Goal: Transaction & Acquisition: Purchase product/service

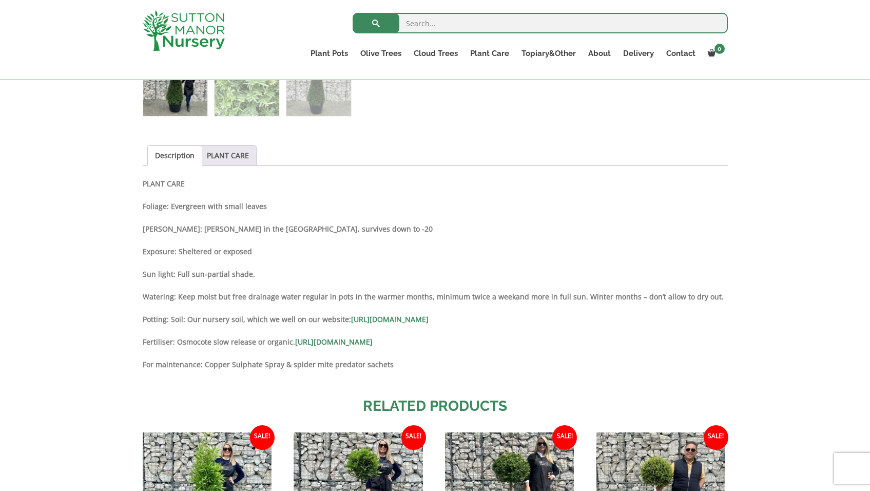
scroll to position [502, 0]
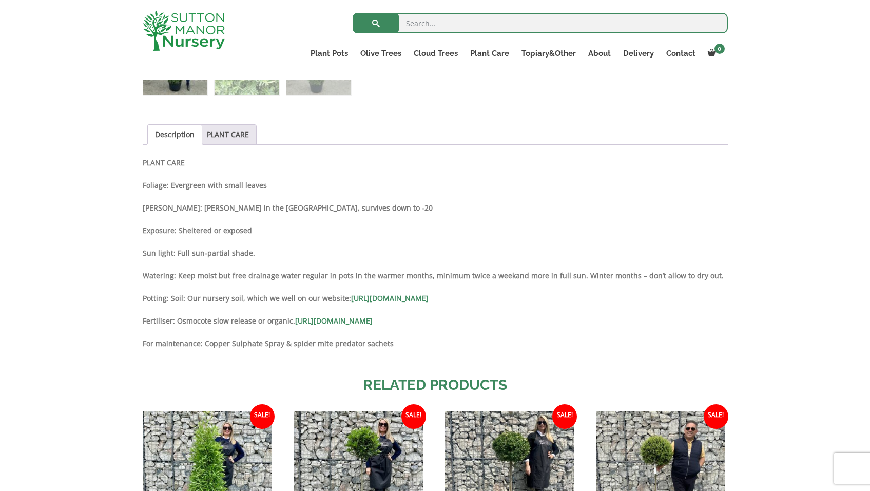
click at [808, 218] on div "Add soil to your order? Please select an option (x1) 75L Bag (£34.99) (x2) 75L …" at bounding box center [435, 208] width 870 height 982
click at [802, 214] on div "Add soil to your order? Please select an option (x1) 75L Bag (£34.99) (x2) 75L …" at bounding box center [435, 208] width 870 height 982
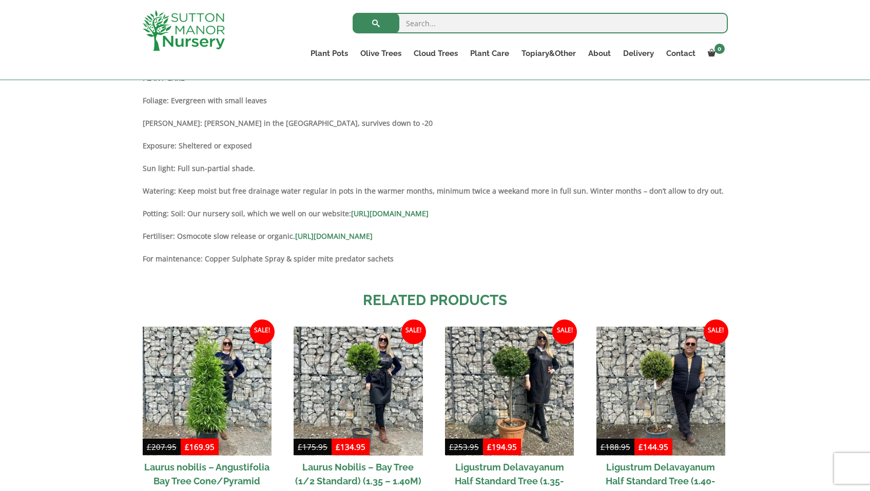
scroll to position [581, 0]
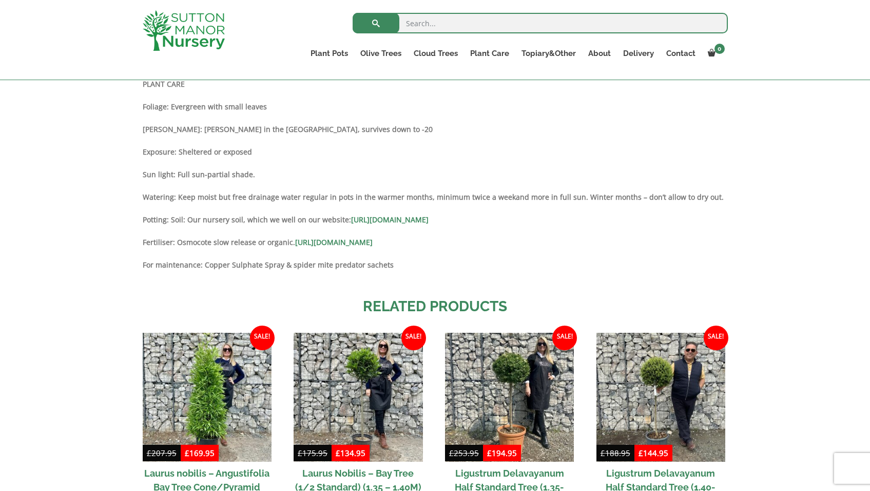
click at [116, 153] on div "Add soil to your order? Please select an option (x1) 75L Bag (£34.99) (x2) 75L …" at bounding box center [435, 129] width 870 height 982
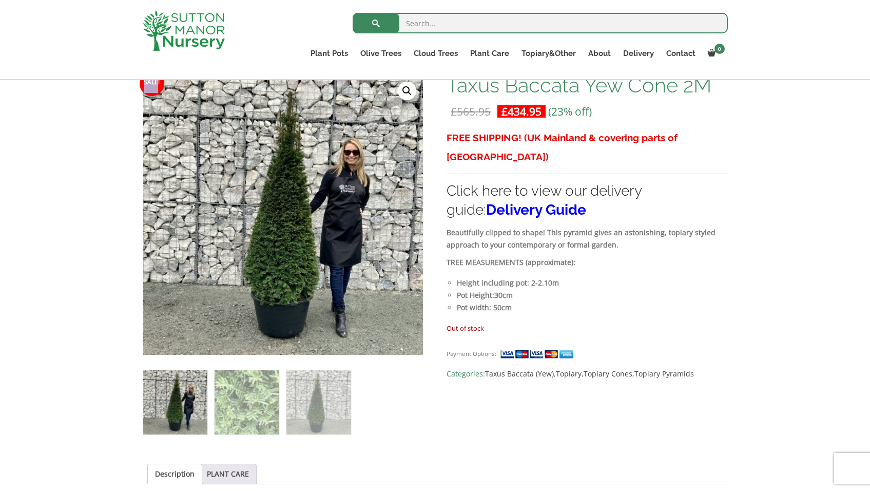
scroll to position [164, 0]
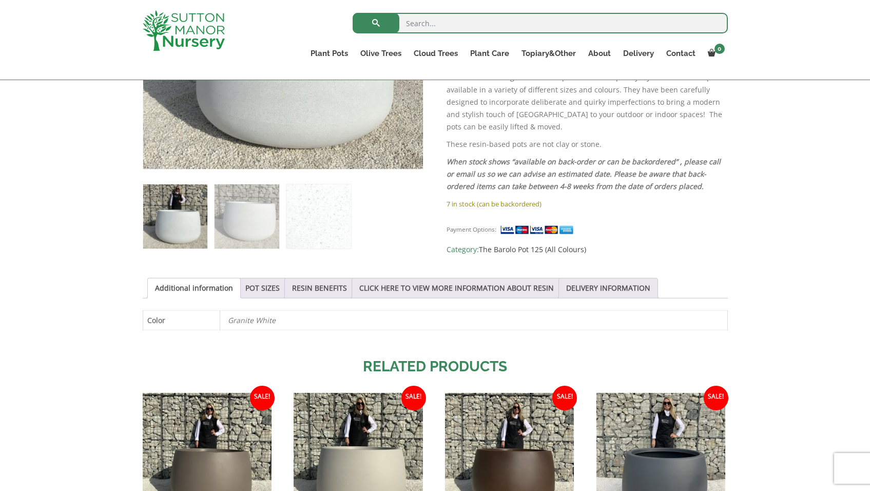
scroll to position [345, 0]
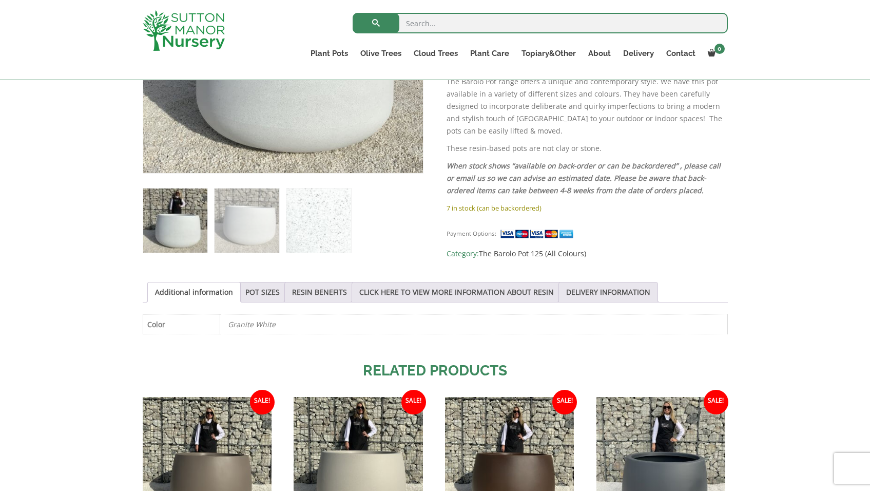
click at [351, 223] on img at bounding box center [319, 220] width 64 height 64
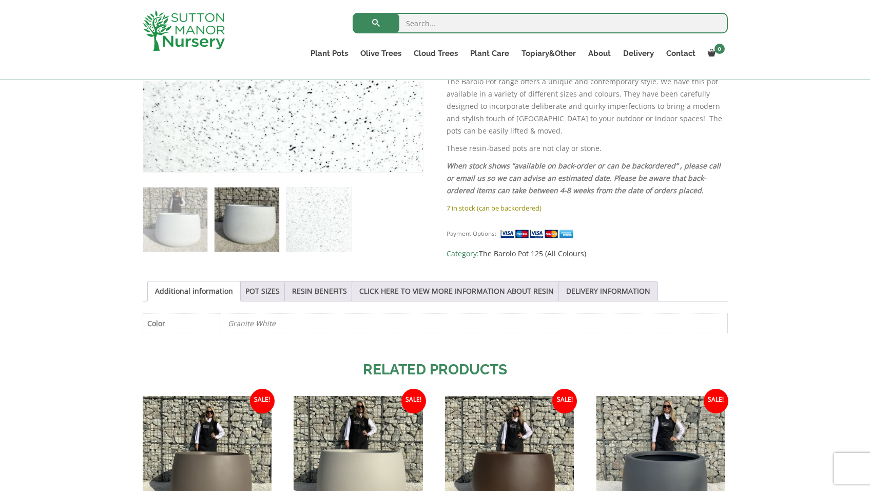
click at [249, 225] on img at bounding box center [247, 219] width 64 height 64
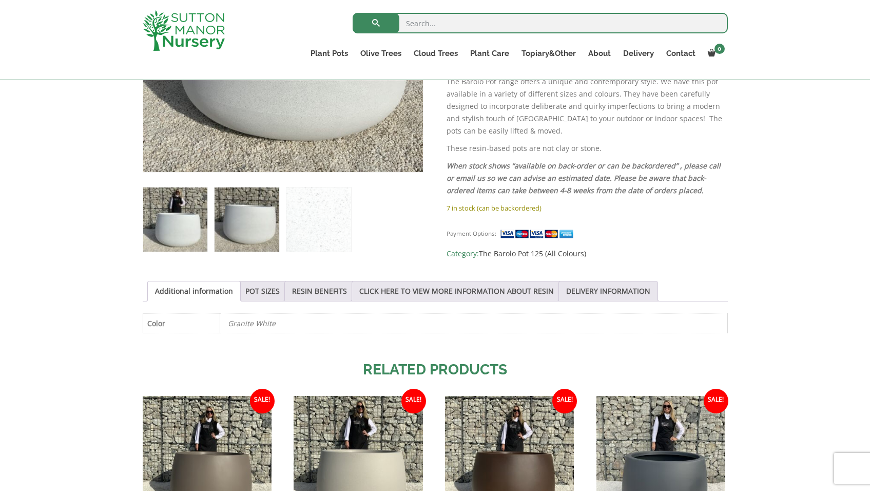
click at [183, 223] on img at bounding box center [175, 219] width 64 height 64
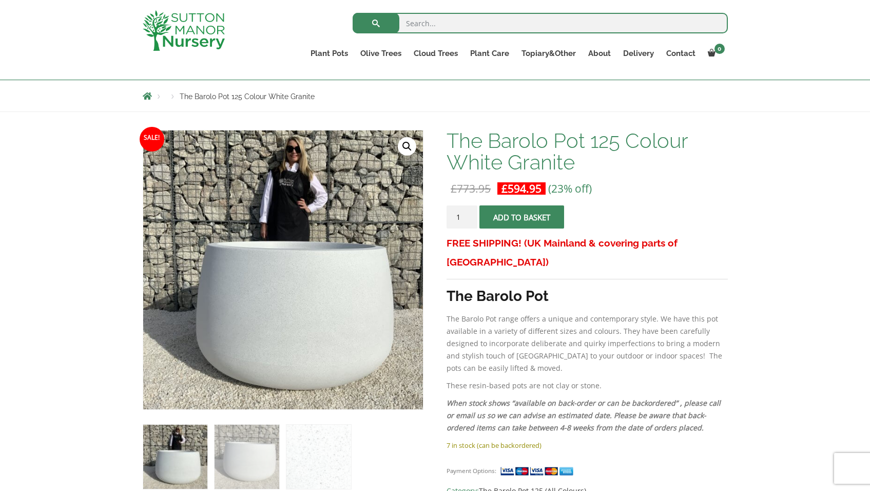
scroll to position [115, 0]
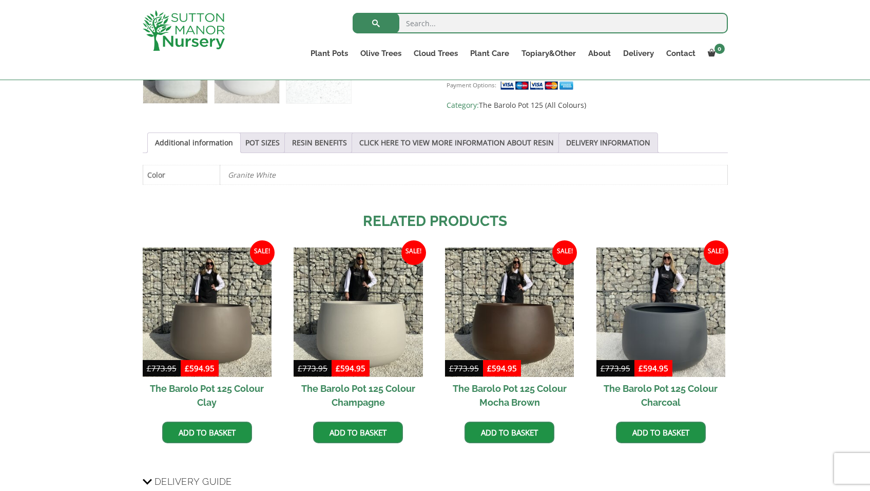
scroll to position [498, 0]
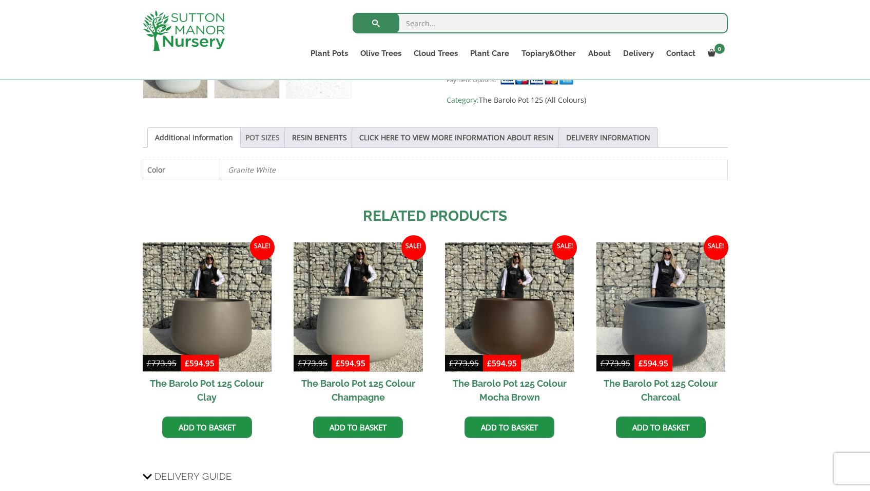
click at [276, 140] on link "POT SIZES" at bounding box center [262, 138] width 34 height 20
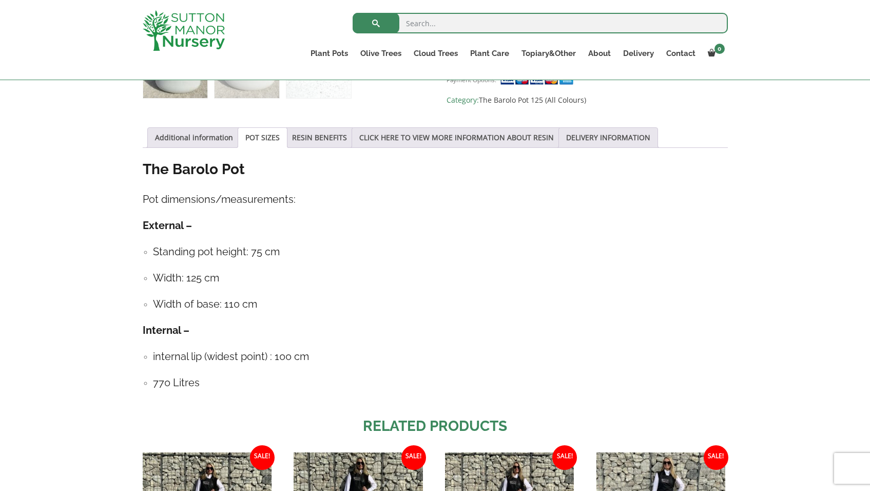
drag, startPoint x: 208, startPoint y: 389, endPoint x: 137, endPoint y: 213, distance: 189.4
click at [137, 213] on div "Sale! 🔍 The Barolo Pot 125 Colour White Granite £ 773.95 Original price was: £7…" at bounding box center [435, 223] width 601 height 984
copy div "External – Standing pot height: 75 cm Width: 125 cm Width of base: 110 cm Inter…"
drag, startPoint x: 0, startPoint y: 179, endPoint x: 306, endPoint y: 239, distance: 312.0
click at [306, 239] on div "The Barolo Pot Pot dimensions/measurements: External – Standing pot height: 75 …" at bounding box center [435, 280] width 585 height 241
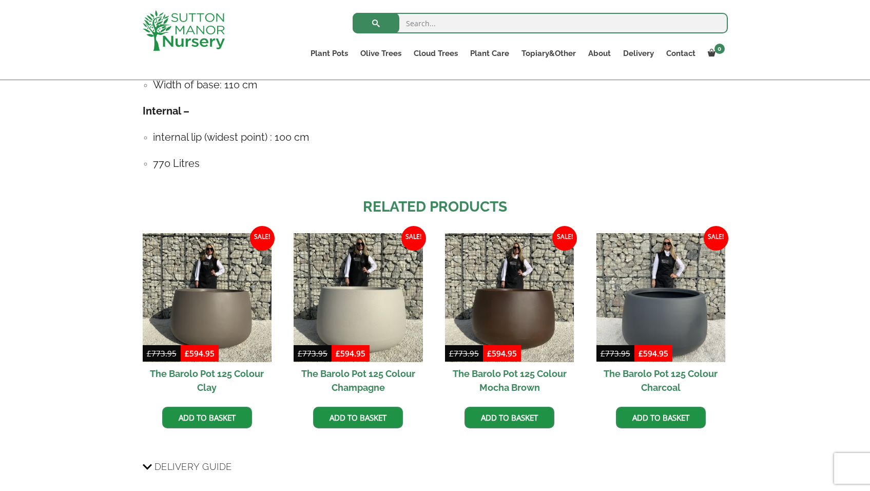
scroll to position [776, 0]
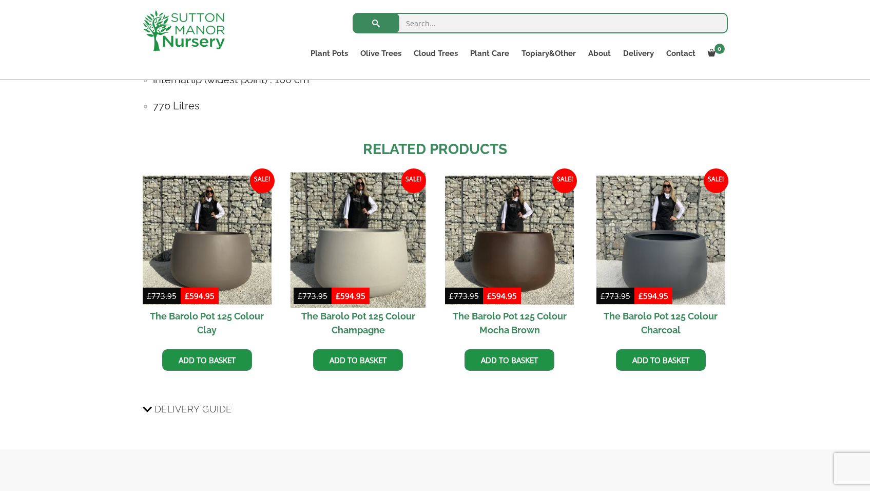
click at [352, 234] on img at bounding box center [359, 240] width 136 height 136
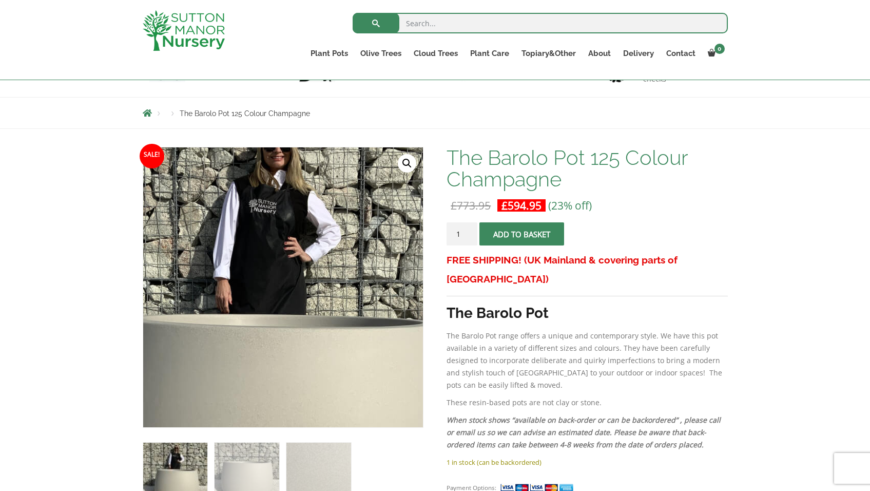
scroll to position [110, 0]
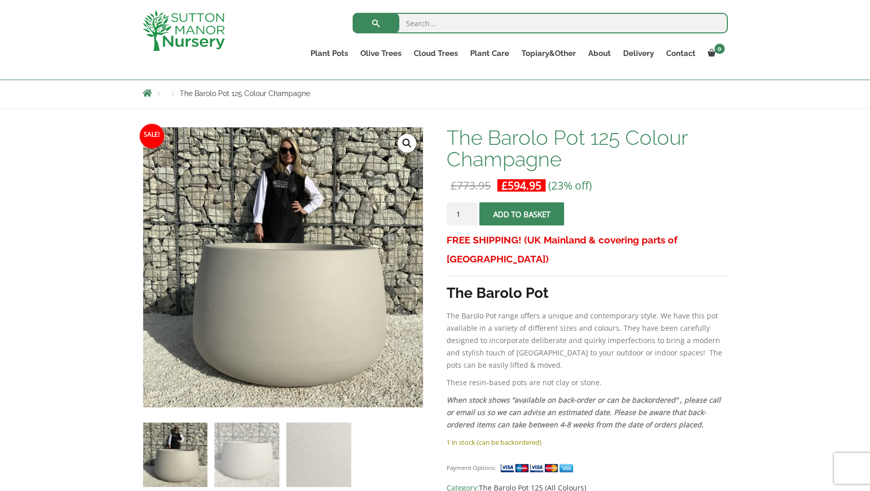
click at [458, 27] on input "search" at bounding box center [540, 23] width 375 height 21
type input "yew trees"
click at [376, 23] on button "submit" at bounding box center [376, 23] width 47 height 21
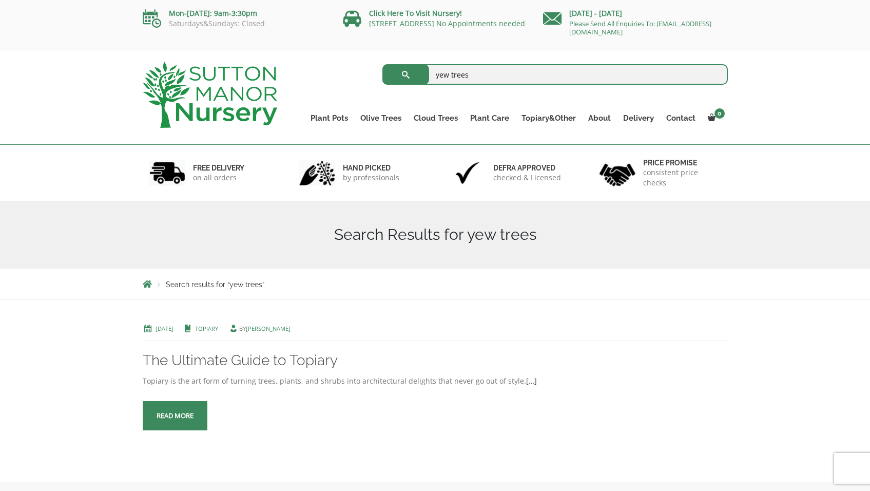
click at [463, 74] on input "yew trees" at bounding box center [556, 74] width 346 height 21
type input "yew"
click at [406, 74] on button "submit" at bounding box center [406, 74] width 47 height 21
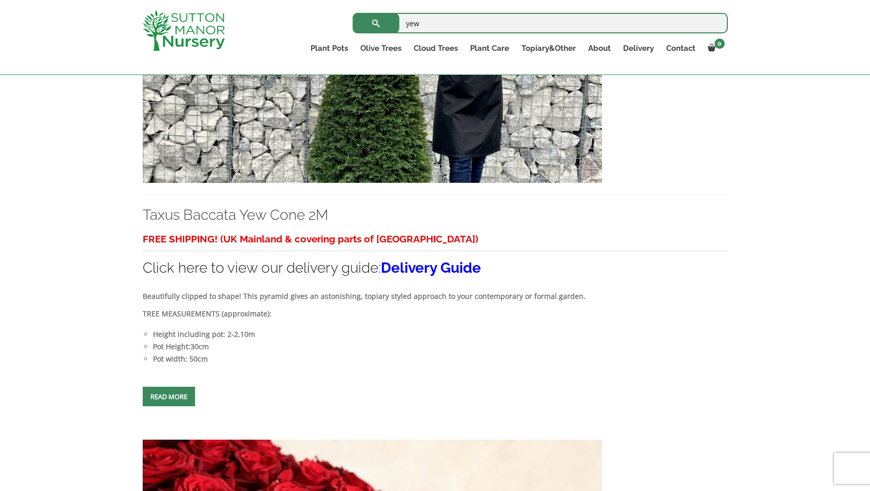
scroll to position [306, 0]
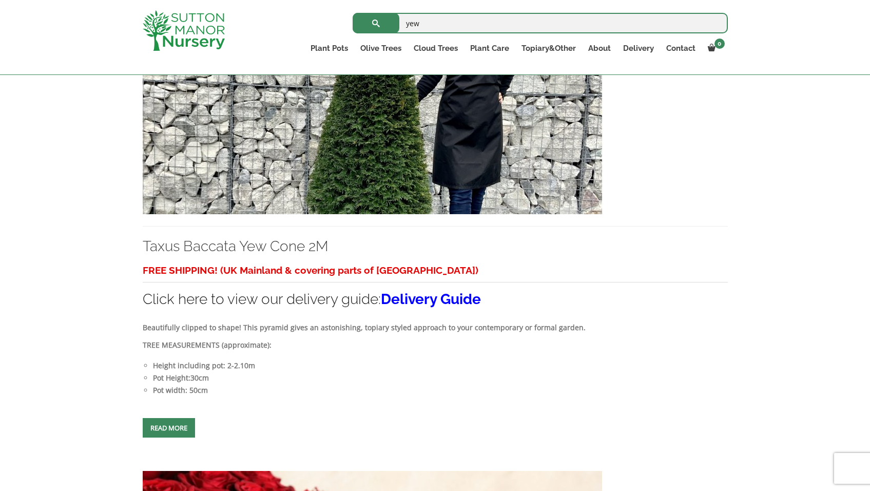
click at [366, 164] on img at bounding box center [373, 103] width 460 height 221
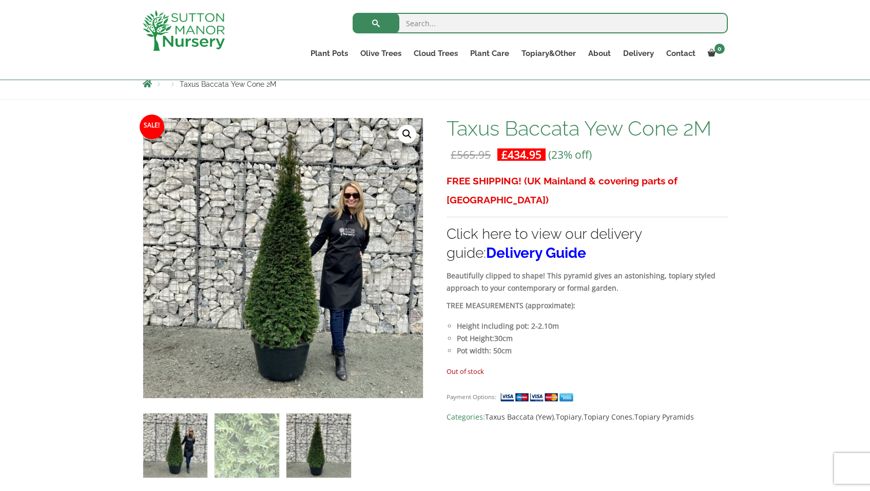
click at [325, 445] on img at bounding box center [319, 445] width 64 height 64
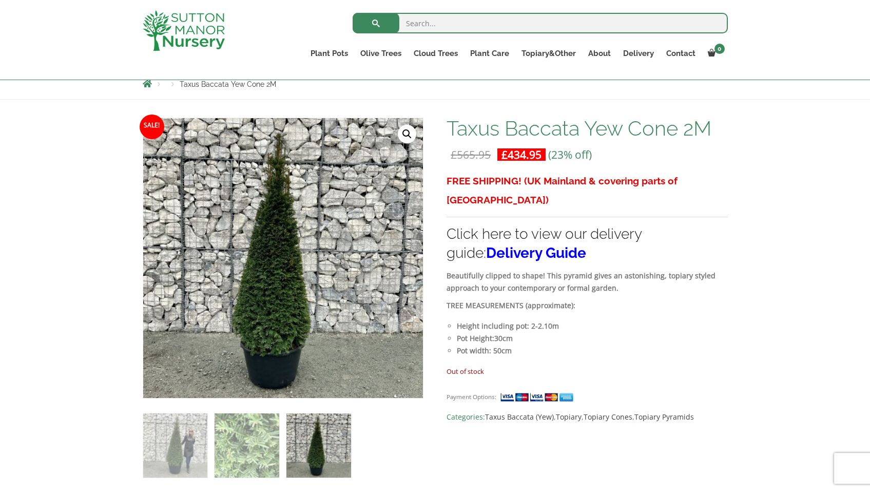
click at [422, 20] on input "search" at bounding box center [540, 23] width 375 height 21
type input "soil"
click at [376, 23] on button "submit" at bounding box center [376, 23] width 47 height 21
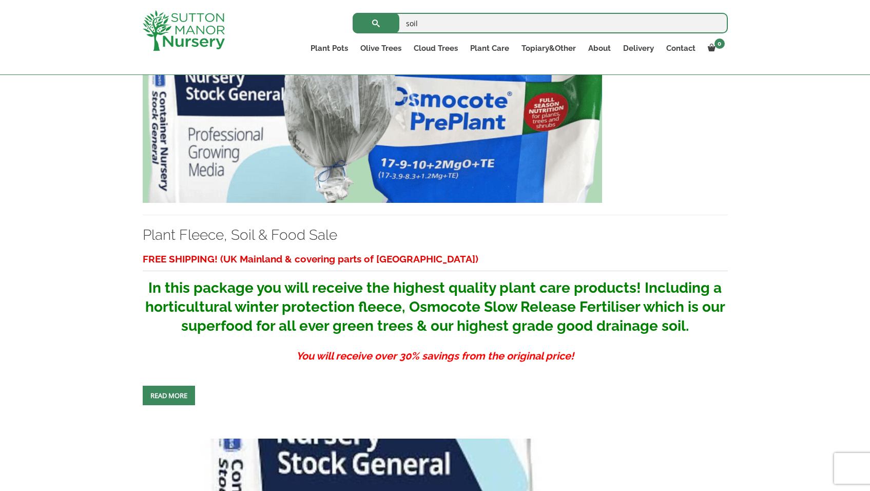
scroll to position [314, 0]
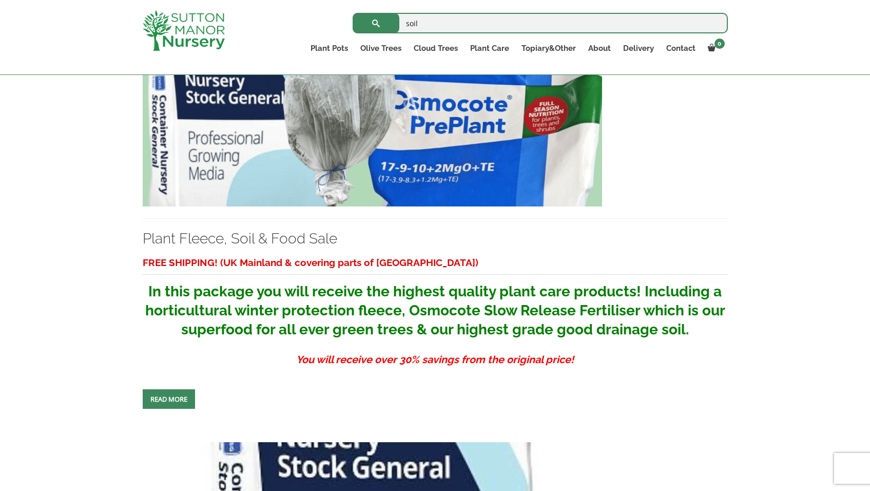
click at [311, 167] on img at bounding box center [373, 96] width 460 height 221
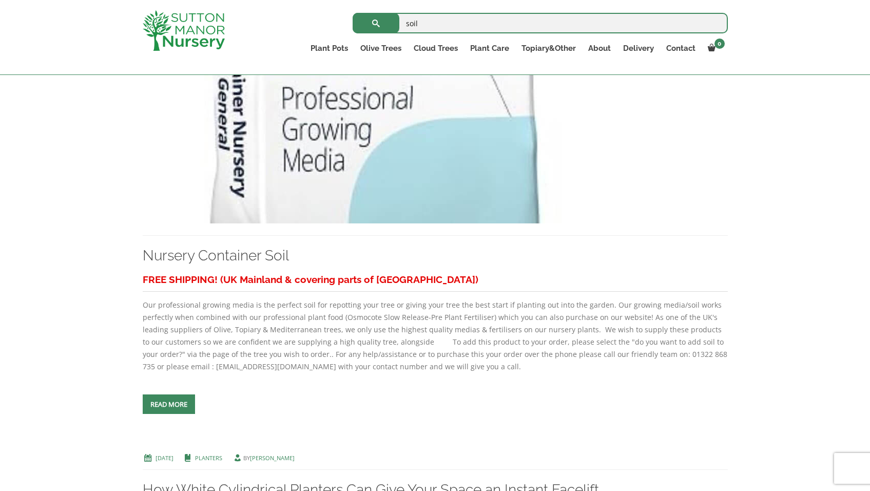
scroll to position [741, 0]
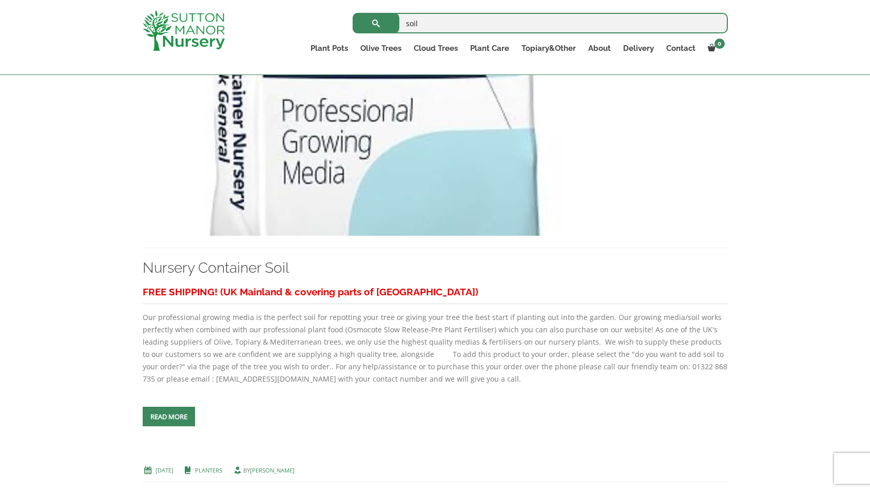
click at [364, 224] on img at bounding box center [373, 125] width 460 height 221
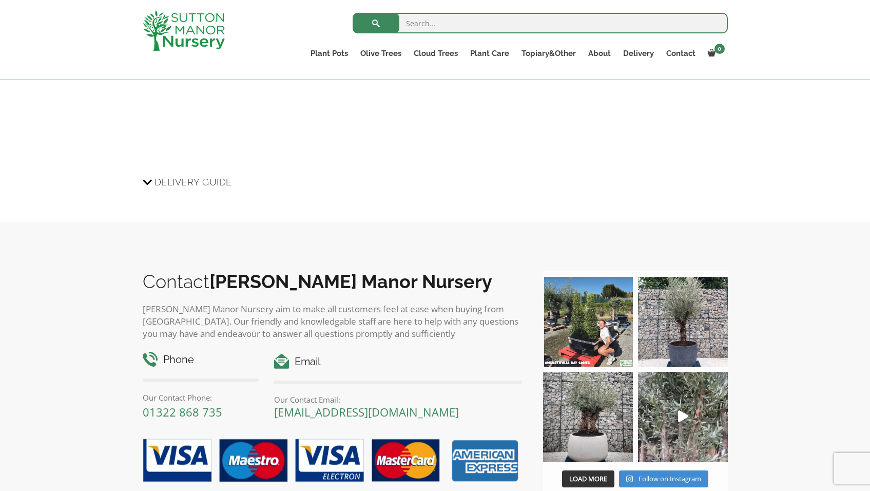
scroll to position [1473, 0]
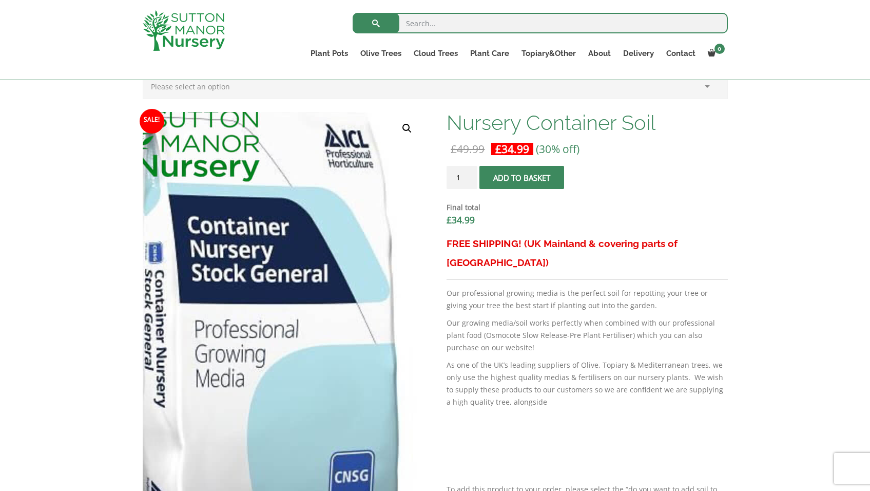
scroll to position [291, 0]
